Goal: Task Accomplishment & Management: Manage account settings

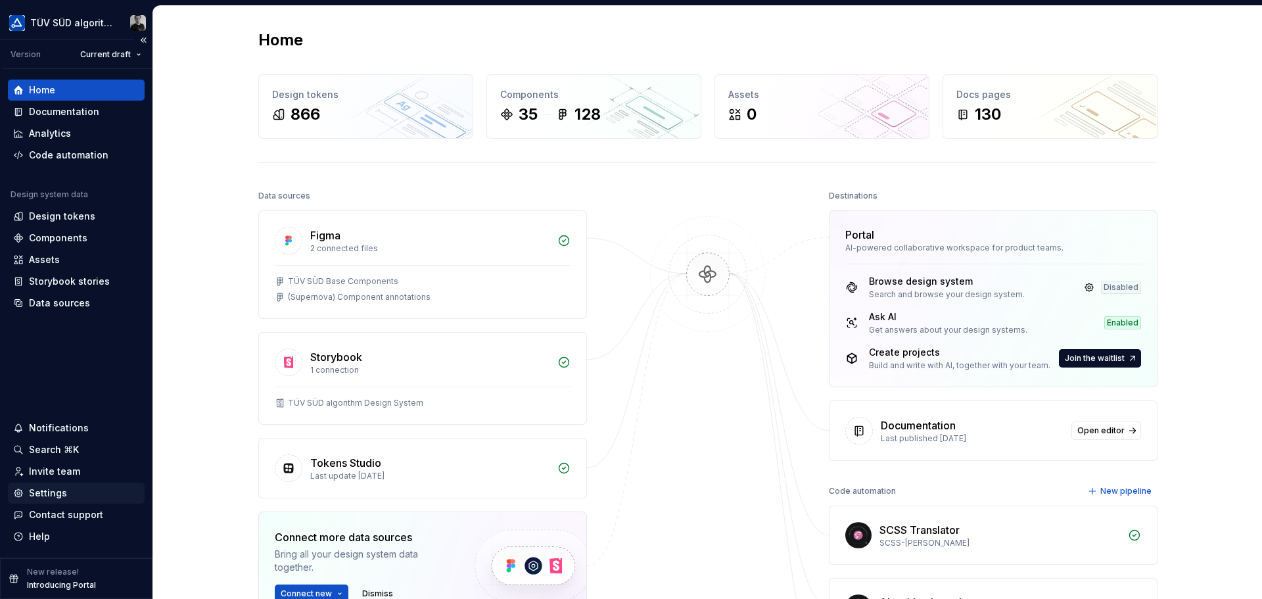
click at [38, 490] on div "Settings" at bounding box center [48, 492] width 38 height 13
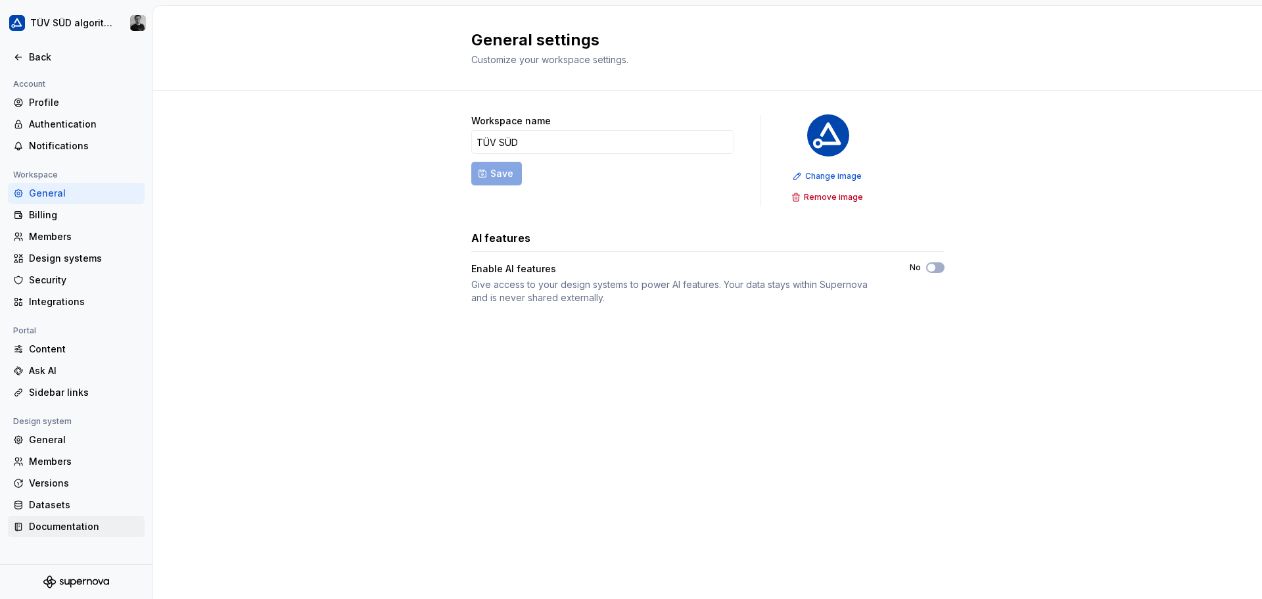
click at [62, 532] on div "Documentation" at bounding box center [84, 526] width 110 height 13
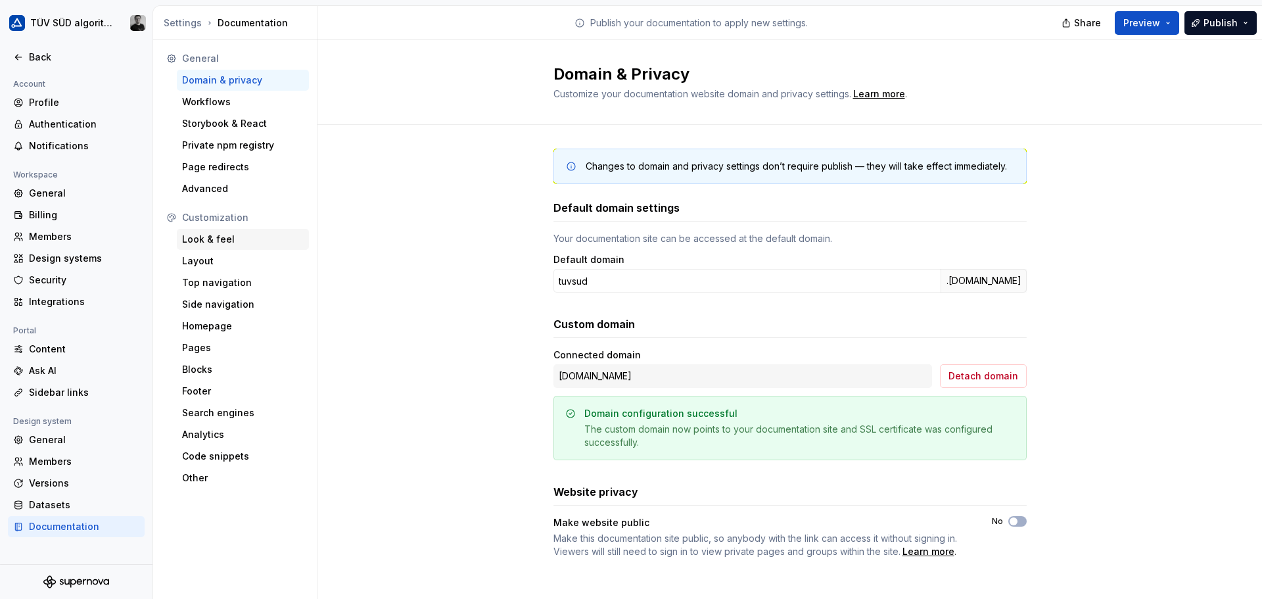
click at [223, 245] on div "Look & feel" at bounding box center [243, 239] width 122 height 13
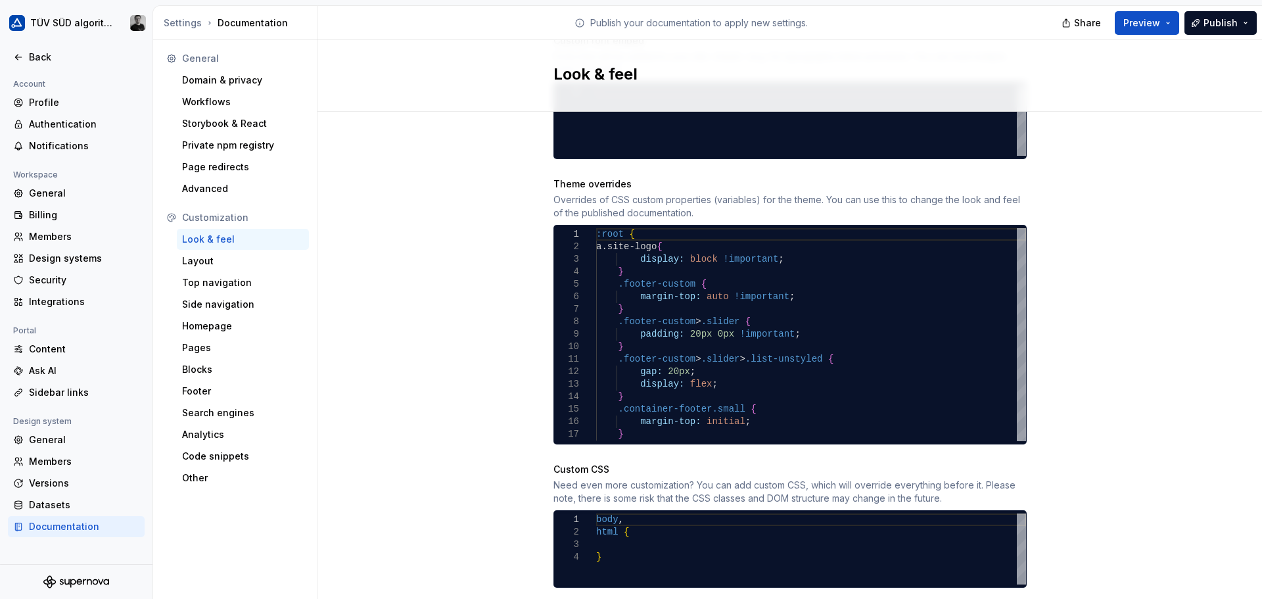
scroll to position [652, 0]
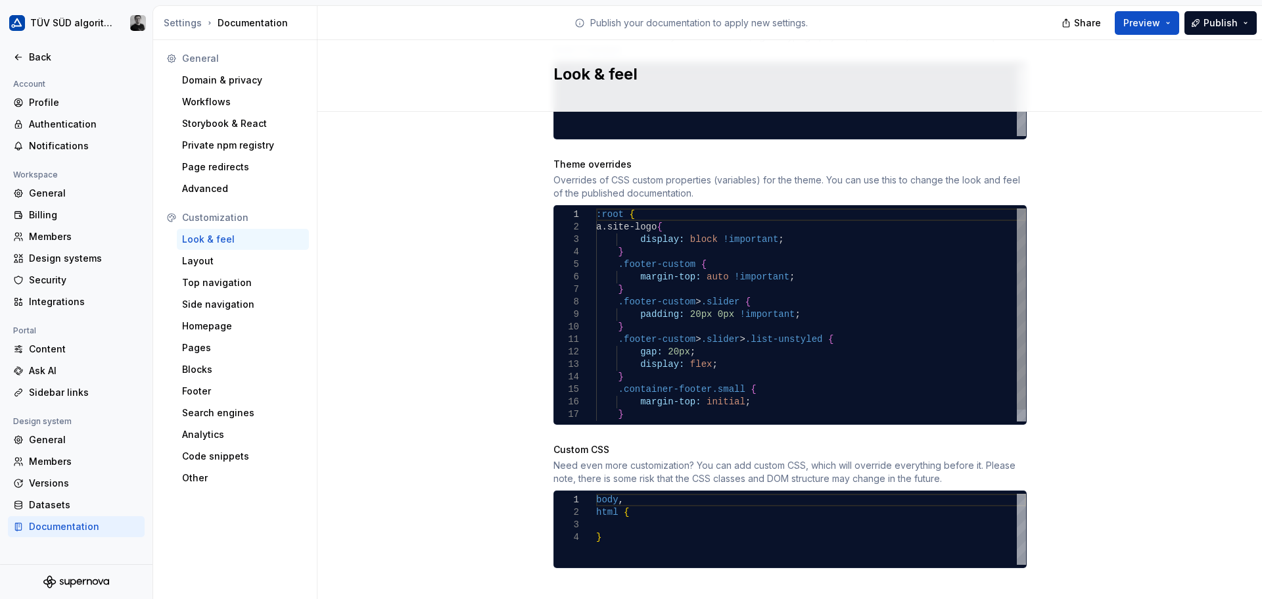
click at [690, 223] on div ":root { a.site-logo { display: block !important ; } .footer-custom { margin-top…" at bounding box center [811, 320] width 430 height 225
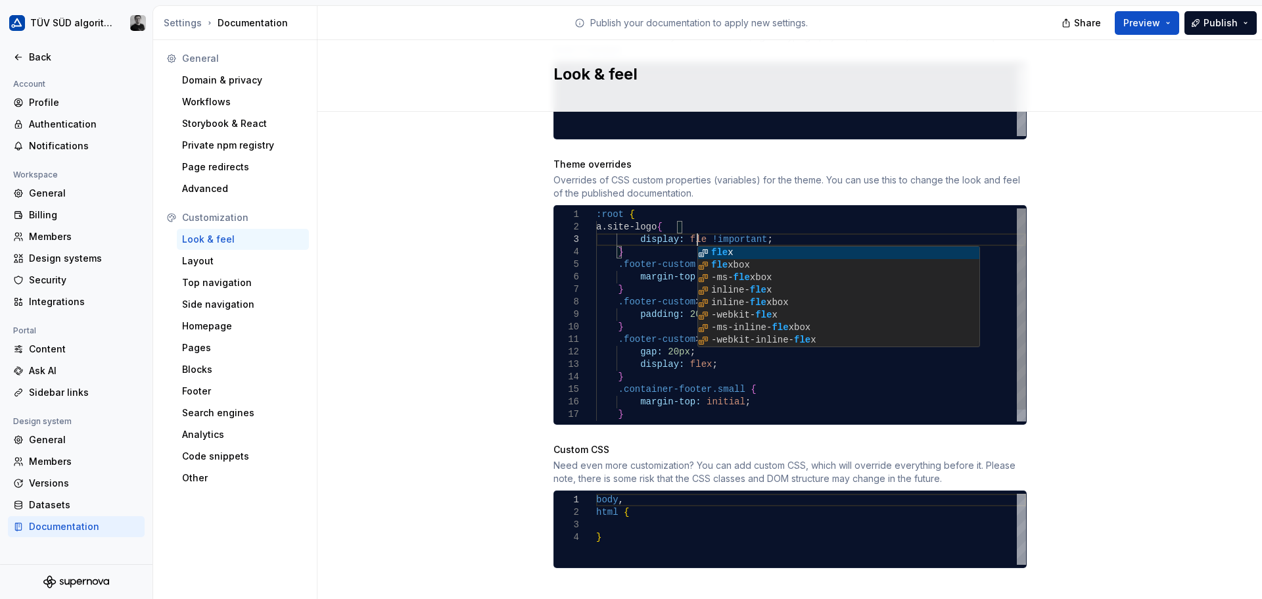
scroll to position [26, 106]
type textarea "**********"
click at [1162, 116] on div "Site logo A company logo that will be displayed on all pages on your documentat…" at bounding box center [789, 39] width 945 height 1158
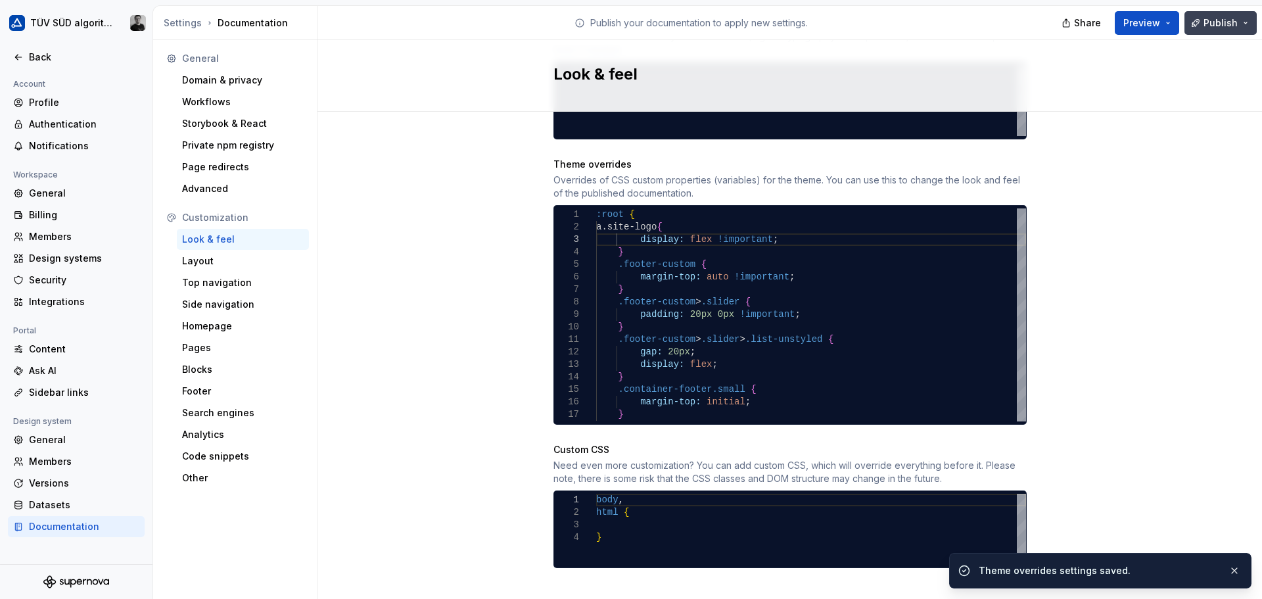
click at [1215, 25] on span "Publish" at bounding box center [1221, 22] width 34 height 13
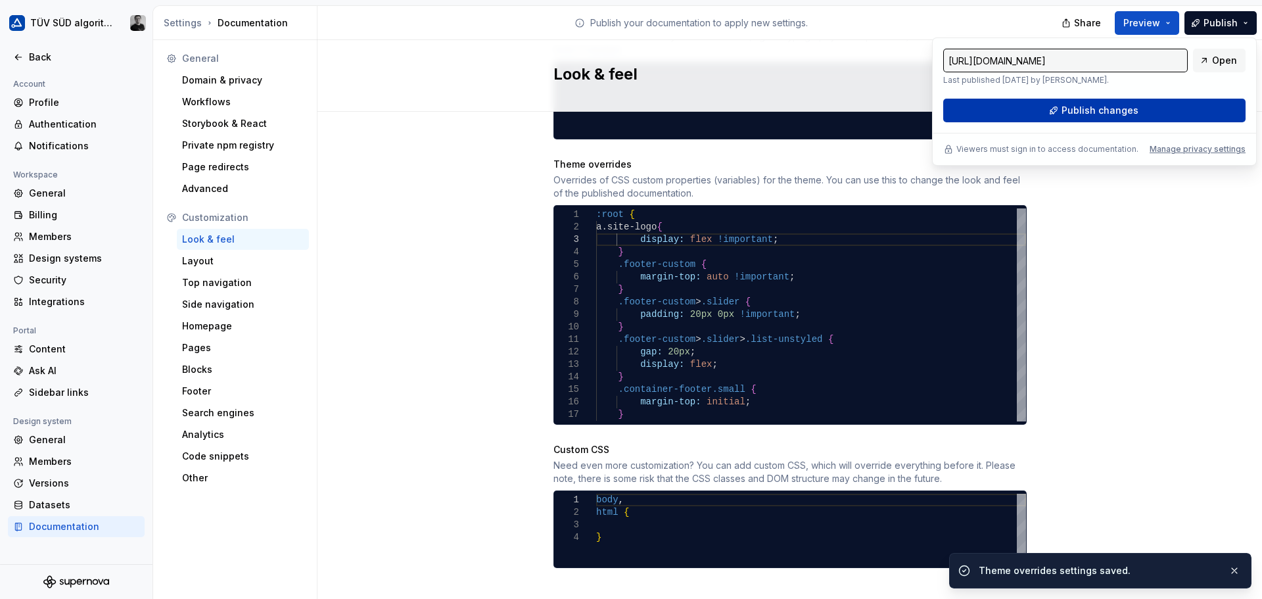
click at [1148, 110] on button "Publish changes" at bounding box center [1094, 111] width 302 height 24
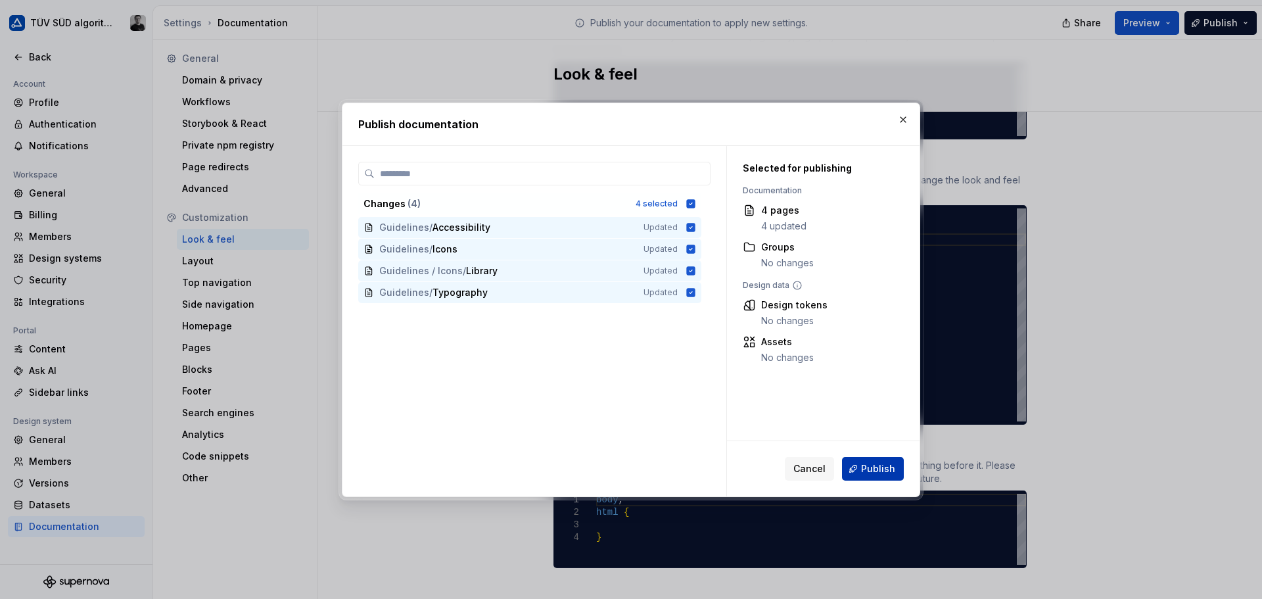
click at [866, 471] on span "Publish" at bounding box center [878, 468] width 34 height 13
